Goal: Use online tool/utility: Use online tool/utility

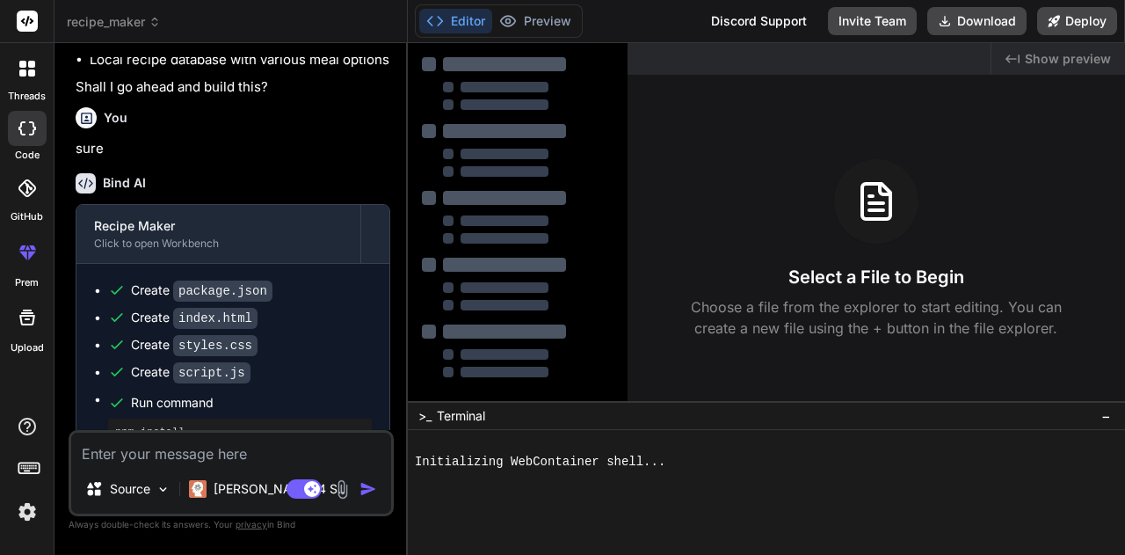
scroll to position [1065, 0]
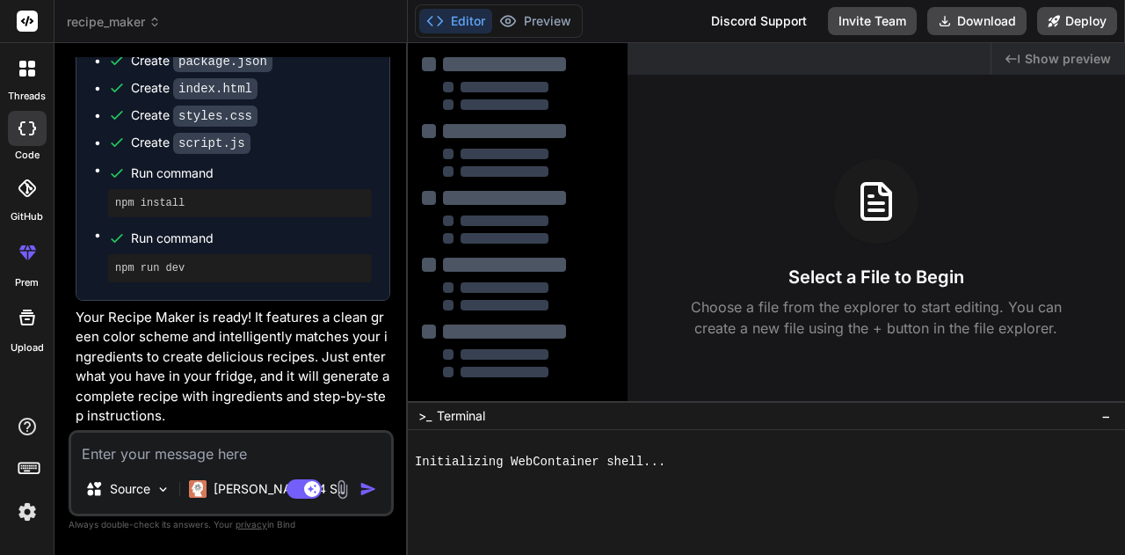
click at [835, 226] on div "Select a File to Begin Choose a file from the explorer to start editing. You ca…" at bounding box center [875, 248] width 497 height 179
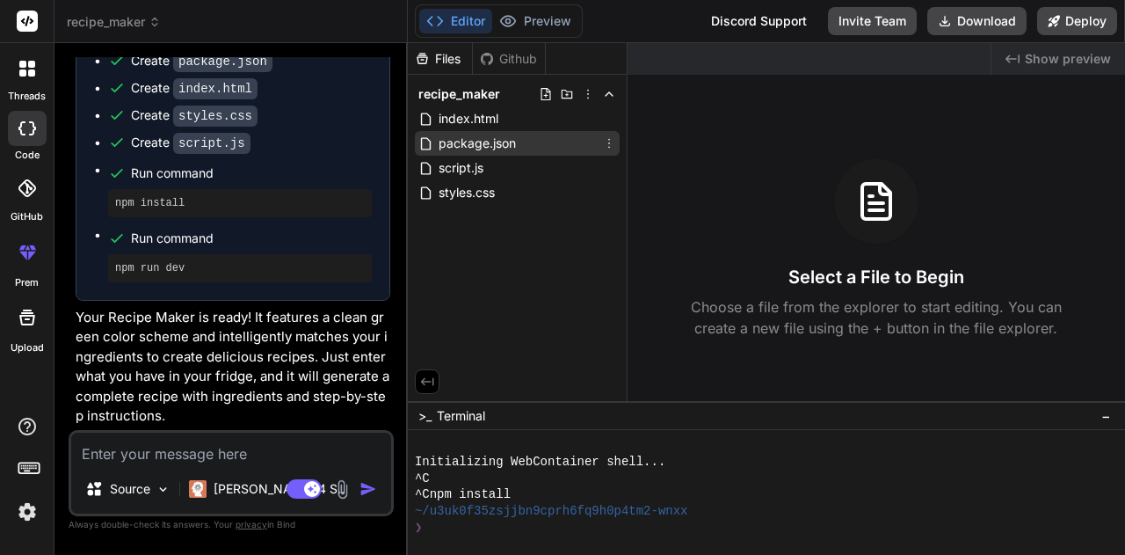
click at [533, 152] on div "package.json" at bounding box center [517, 143] width 205 height 25
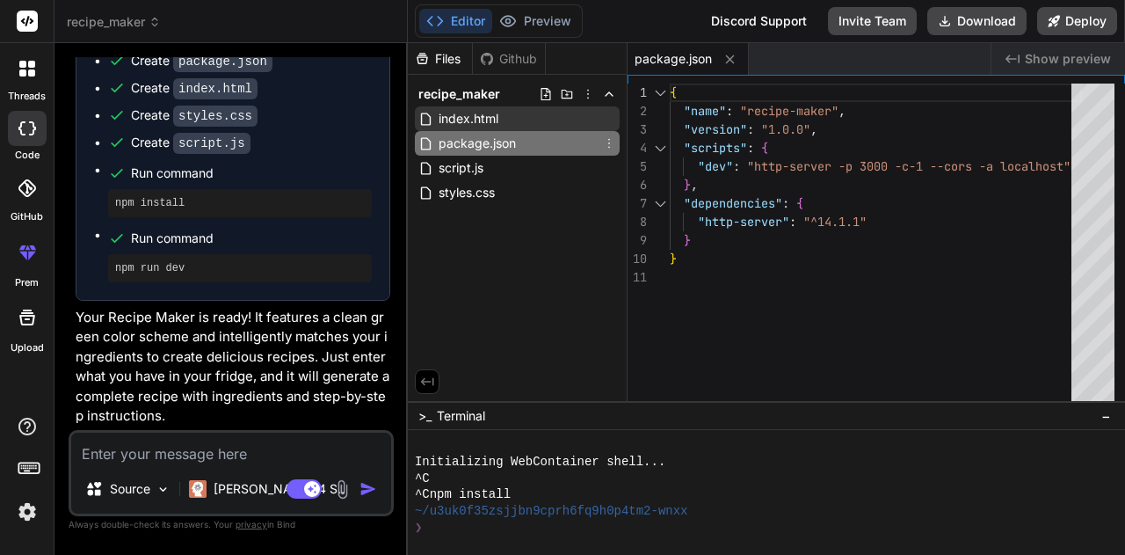
type textarea "x"
click at [452, 108] on span "index.html" at bounding box center [468, 118] width 63 height 21
type textarea "<script src="script.js"></script> </body> </html>"
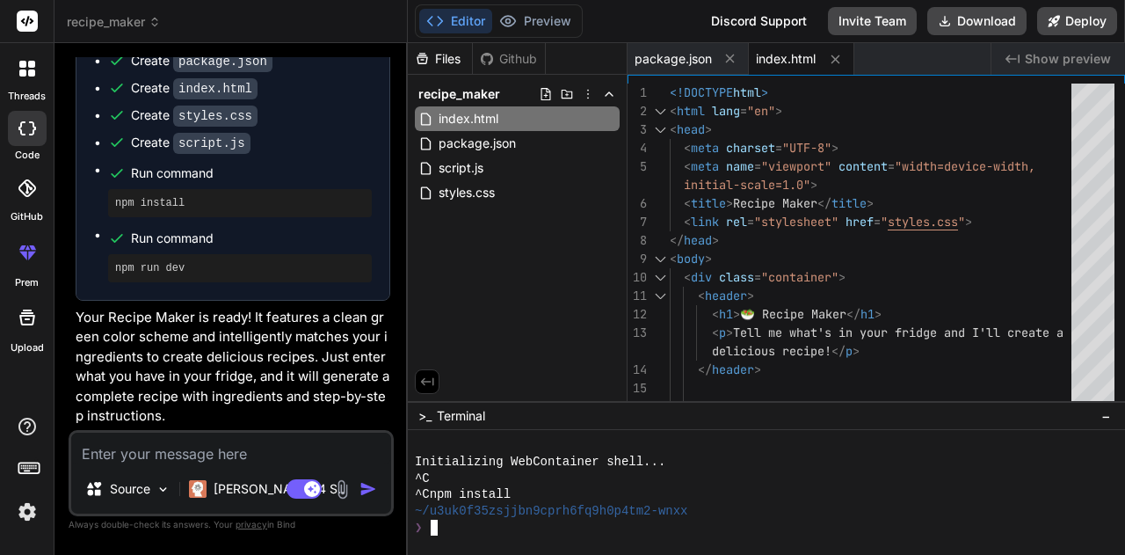
click at [499, 525] on div "❯" at bounding box center [758, 527] width 686 height 17
click at [712, 512] on div "~/u3uk0f35zsjjbn9cprh6fq9h0p4tm2-wnxx" at bounding box center [758, 511] width 686 height 17
click at [1068, 54] on span "Show preview" at bounding box center [1068, 59] width 86 height 18
click at [1036, 67] on span "Show preview" at bounding box center [1068, 59] width 86 height 18
